Goal: Check status: Check status

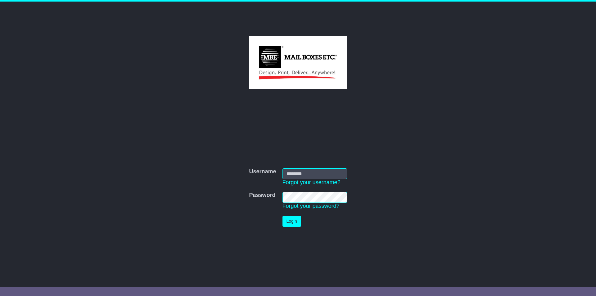
type input "**********"
click at [293, 219] on button "Login" at bounding box center [292, 221] width 19 height 11
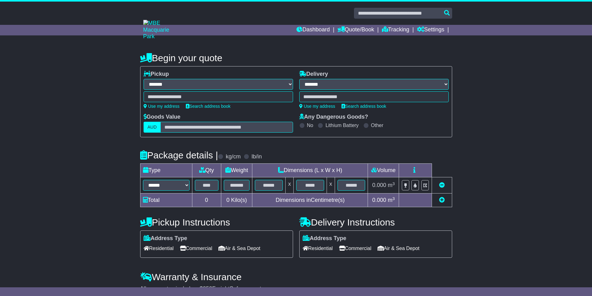
select select "**"
click at [395, 29] on link "Tracking" at bounding box center [395, 30] width 27 height 11
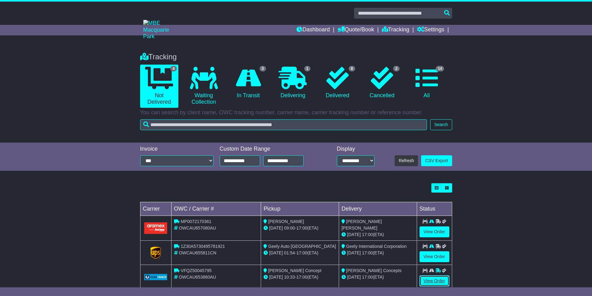
click at [435, 281] on link "View Order" at bounding box center [434, 281] width 30 height 11
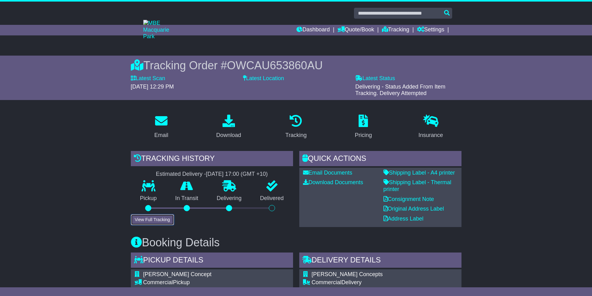
click at [159, 219] on button "View Full Tracking" at bounding box center [152, 219] width 43 height 11
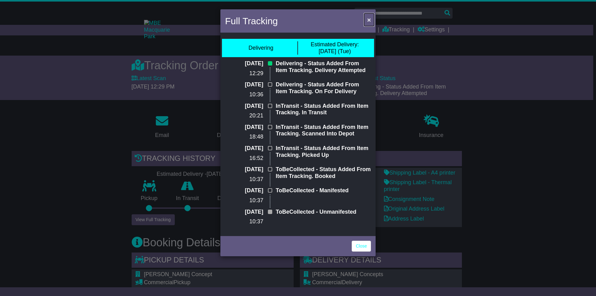
click at [368, 17] on span "×" at bounding box center [369, 19] width 4 height 7
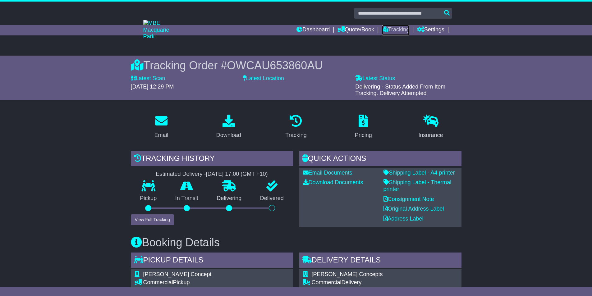
click at [391, 29] on link "Tracking" at bounding box center [395, 30] width 27 height 11
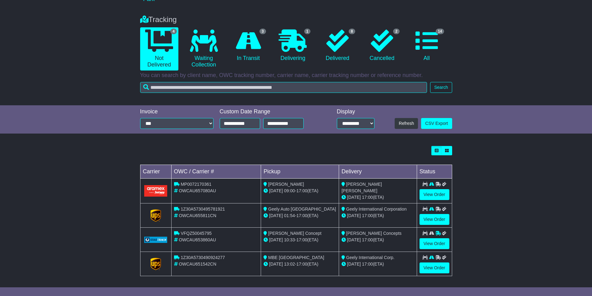
scroll to position [39, 0]
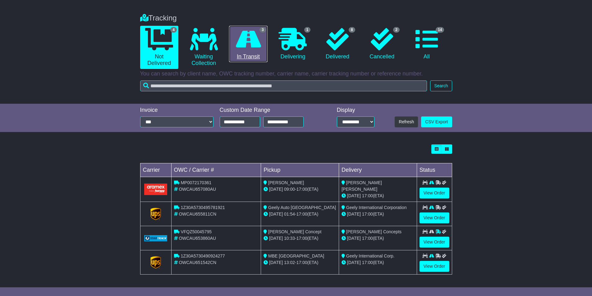
click at [258, 42] on icon at bounding box center [248, 39] width 25 height 22
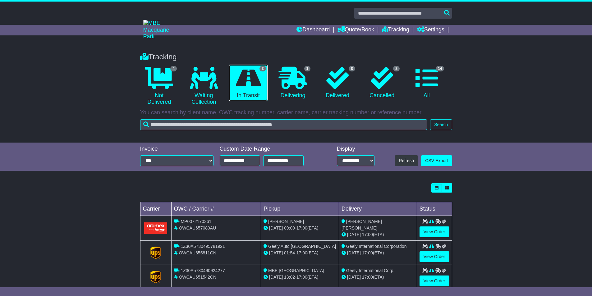
scroll to position [15, 0]
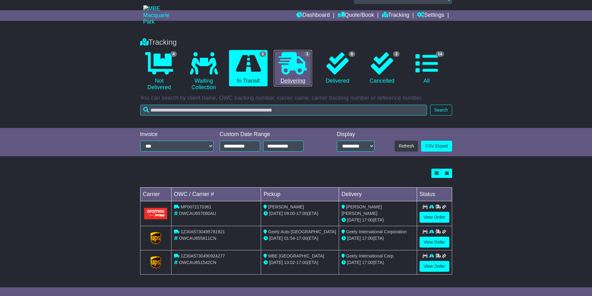
click at [292, 63] on icon at bounding box center [293, 63] width 28 height 22
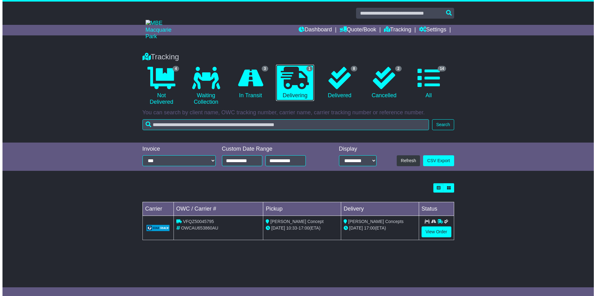
scroll to position [0, 0]
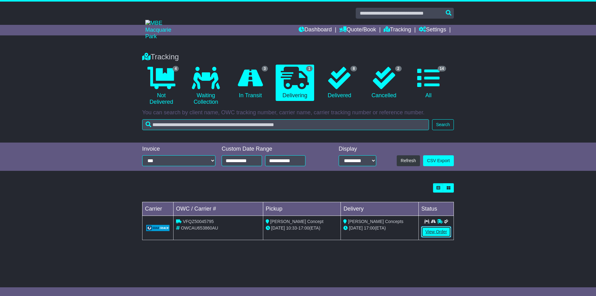
click at [431, 232] on link "View Order" at bounding box center [437, 231] width 30 height 11
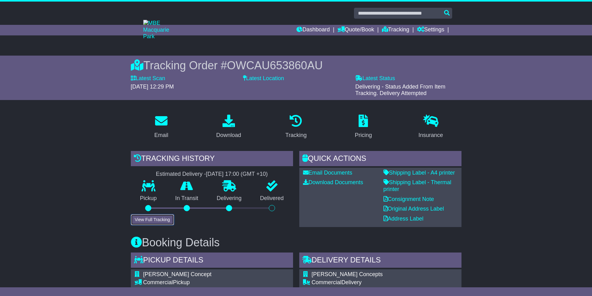
drag, startPoint x: 166, startPoint y: 219, endPoint x: 174, endPoint y: 221, distance: 8.0
click at [166, 219] on button "View Full Tracking" at bounding box center [152, 219] width 43 height 11
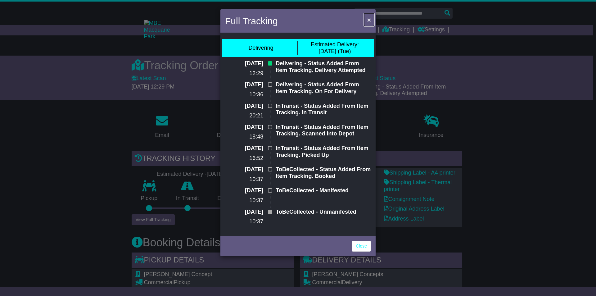
click at [368, 21] on span "×" at bounding box center [369, 19] width 4 height 7
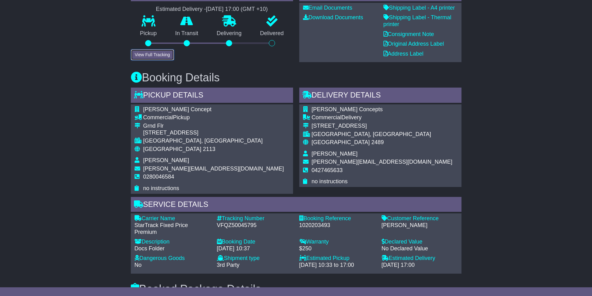
scroll to position [186, 0]
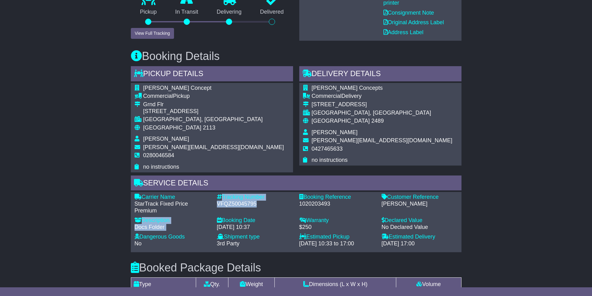
drag, startPoint x: 260, startPoint y: 204, endPoint x: 210, endPoint y: 203, distance: 50.0
click at [210, 203] on div "Carrier Name - StarTrack Fixed Price Premium Description - Docs Folder Tracking…" at bounding box center [295, 222] width 329 height 56
click at [257, 207] on div "VFQZ50045795" at bounding box center [255, 204] width 76 height 7
drag, startPoint x: 257, startPoint y: 205, endPoint x: 215, endPoint y: 203, distance: 41.7
click at [215, 203] on div "Tracking Number - VFQZ50045795" at bounding box center [255, 204] width 82 height 20
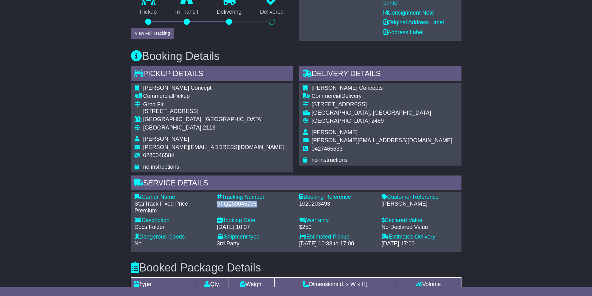
copy div "VFQZ50045795"
